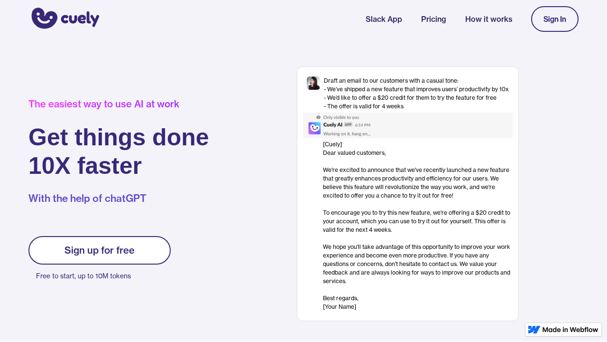
scroll to position [1516, 0]
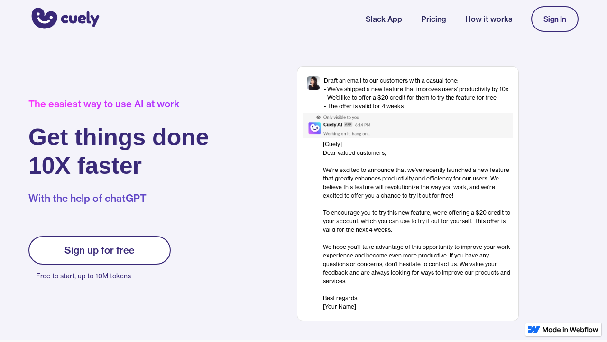
scroll to position [1516, 0]
